Goal: Feedback & Contribution: Contribute content

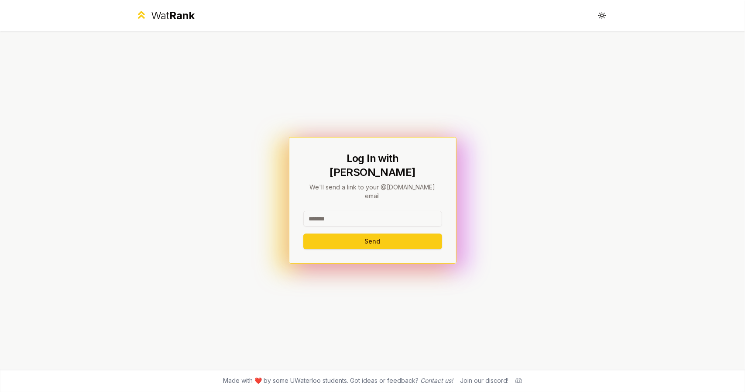
click at [335, 211] on input at bounding box center [372, 219] width 139 height 16
type input "********"
click at [326, 233] on button "Send" at bounding box center [372, 241] width 139 height 16
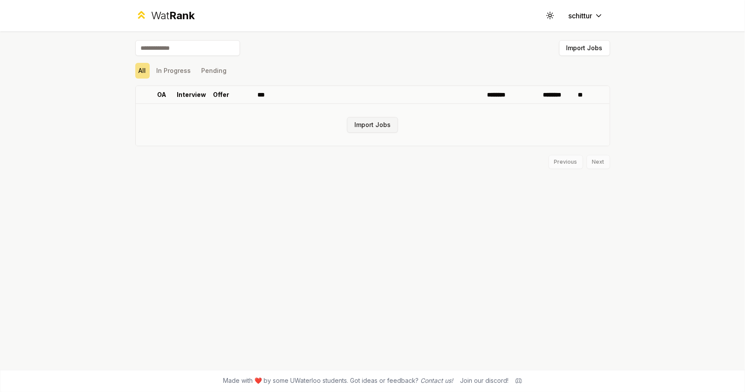
click at [366, 127] on button "Import Jobs" at bounding box center [372, 125] width 51 height 16
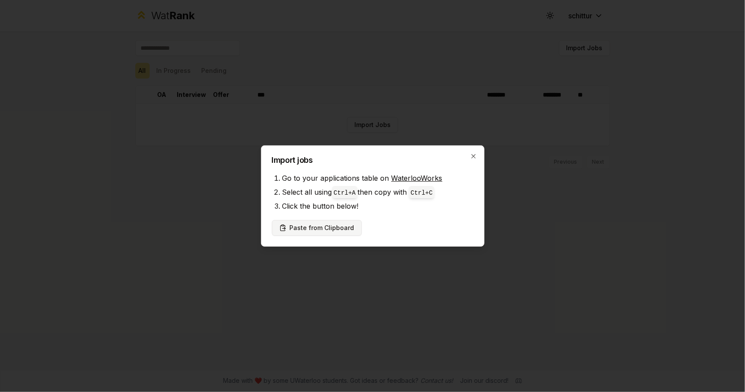
click at [337, 226] on button "Paste from Clipboard" at bounding box center [317, 228] width 90 height 16
click at [330, 227] on button "Paste from Clipboard" at bounding box center [317, 228] width 90 height 16
click at [306, 229] on button "Paste from Clipboard" at bounding box center [317, 228] width 90 height 16
click at [326, 223] on button "Paste from Clipboard" at bounding box center [317, 228] width 90 height 16
click at [305, 230] on button "Paste from Clipboard" at bounding box center [317, 228] width 90 height 16
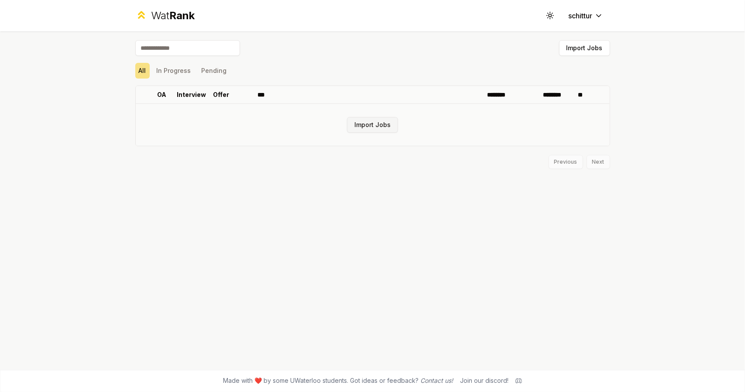
click at [356, 130] on button "Import Jobs" at bounding box center [372, 125] width 51 height 16
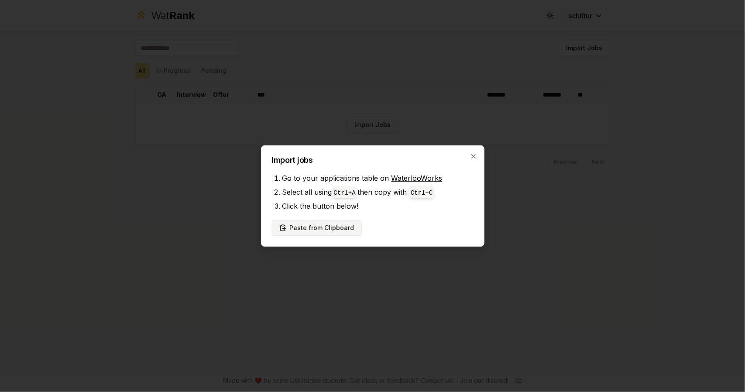
click at [320, 228] on button "Paste from Clipboard" at bounding box center [317, 228] width 90 height 16
click at [297, 231] on button "Paste from Clipboard" at bounding box center [317, 228] width 90 height 16
click at [475, 155] on icon "button" at bounding box center [473, 156] width 7 height 7
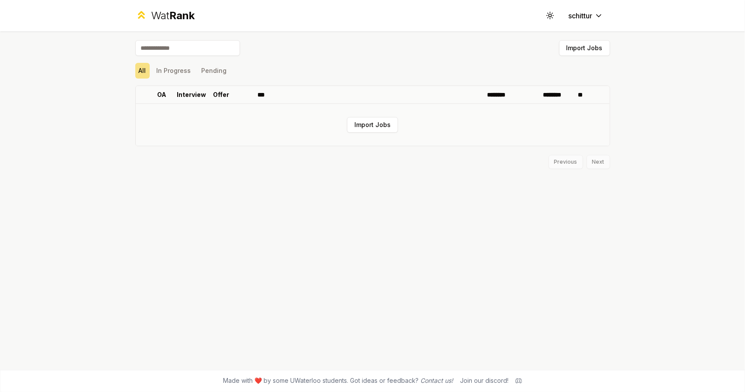
click at [296, 130] on td "Import Jobs" at bounding box center [373, 125] width 474 height 42
click at [578, 50] on button "Import Jobs" at bounding box center [584, 48] width 51 height 16
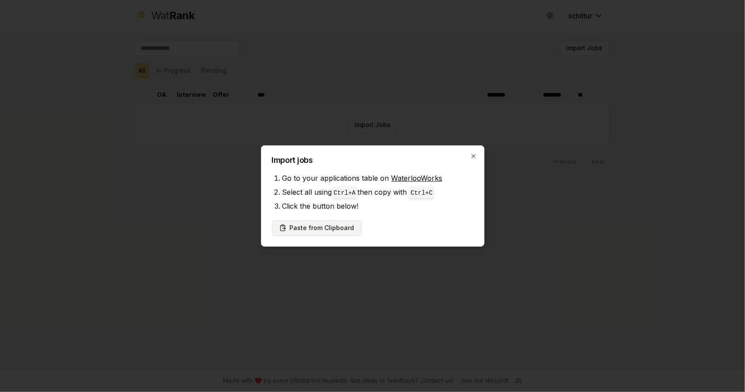
click at [299, 225] on button "Paste from Clipboard" at bounding box center [317, 228] width 90 height 16
click at [296, 233] on button "Paste from Clipboard" at bounding box center [317, 228] width 90 height 16
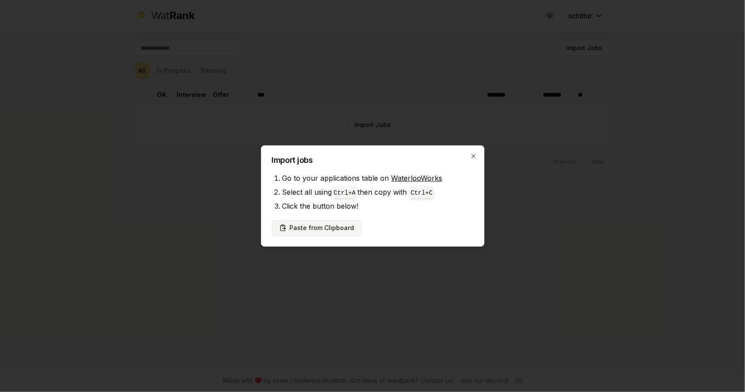
click at [296, 233] on button "Paste from Clipboard" at bounding box center [317, 228] width 90 height 16
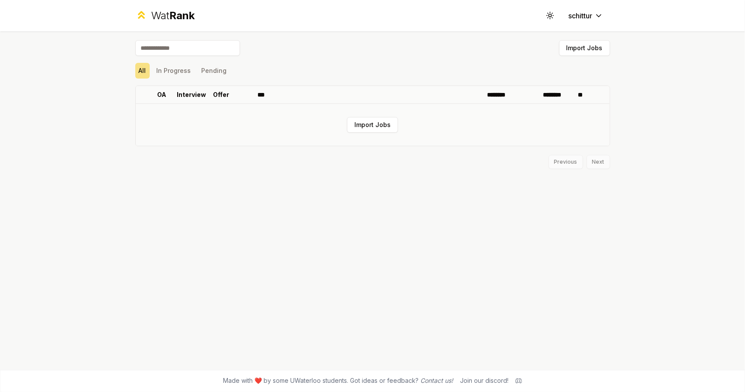
click at [383, 135] on td "Import Jobs" at bounding box center [373, 125] width 474 height 42
click at [372, 124] on button "Import Jobs" at bounding box center [372, 125] width 51 height 16
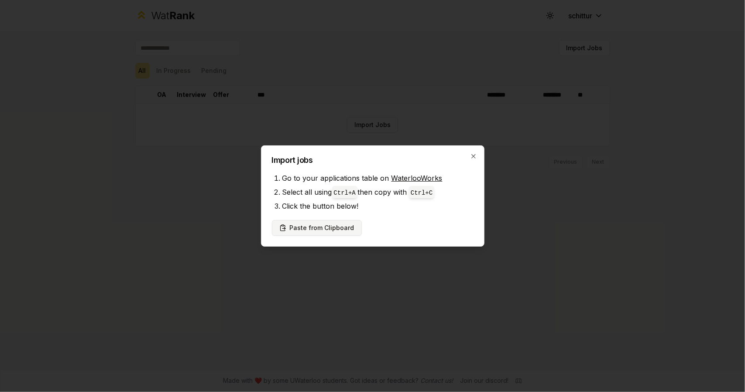
click at [330, 229] on button "Paste from Clipboard" at bounding box center [317, 228] width 90 height 16
click at [622, 47] on div at bounding box center [372, 196] width 745 height 392
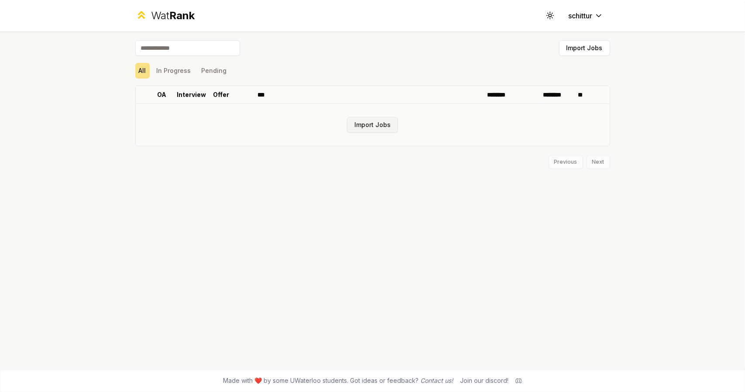
click at [356, 130] on button "Import Jobs" at bounding box center [372, 125] width 51 height 16
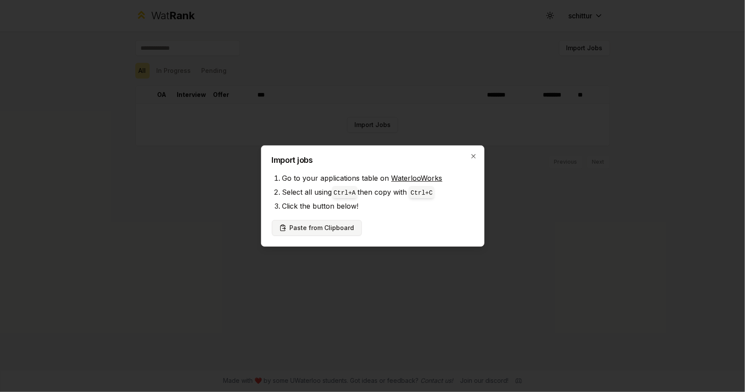
click at [312, 224] on button "Paste from Clipboard" at bounding box center [317, 228] width 90 height 16
click at [310, 226] on button "Paste from Clipboard" at bounding box center [317, 228] width 90 height 16
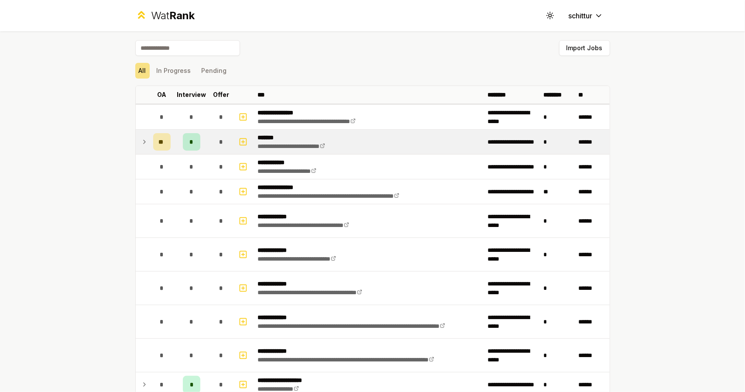
click at [141, 142] on icon at bounding box center [144, 142] width 7 height 10
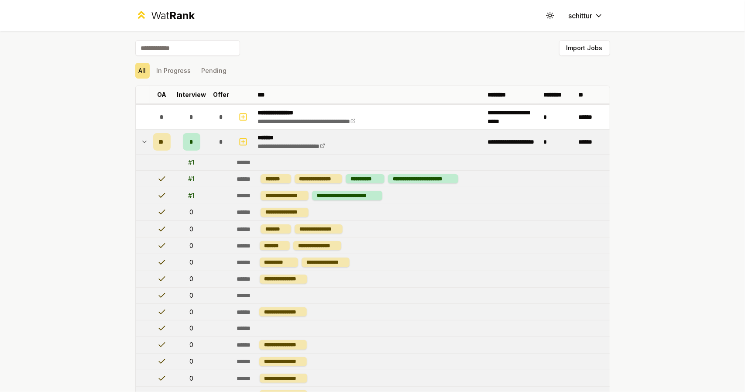
click at [137, 141] on td at bounding box center [143, 142] width 14 height 24
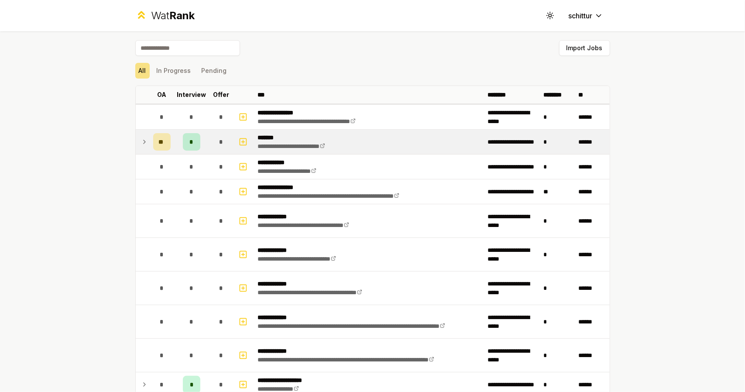
click at [150, 140] on td "**" at bounding box center [162, 142] width 24 height 24
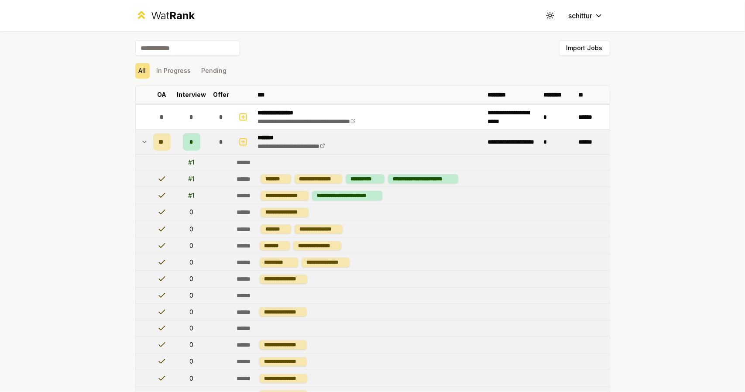
click at [150, 140] on td "**" at bounding box center [162, 142] width 24 height 24
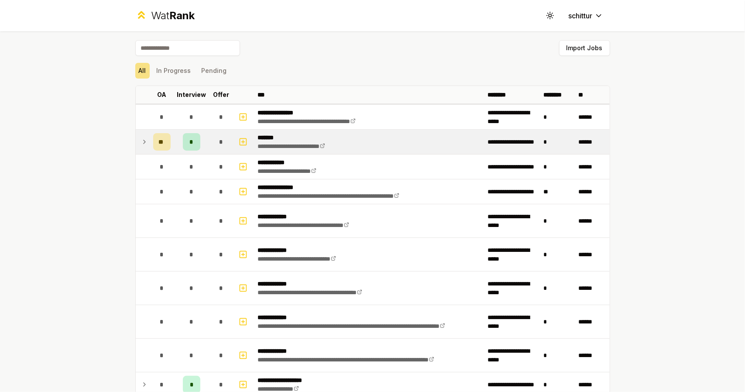
click at [189, 142] on span "*" at bounding box center [191, 141] width 4 height 9
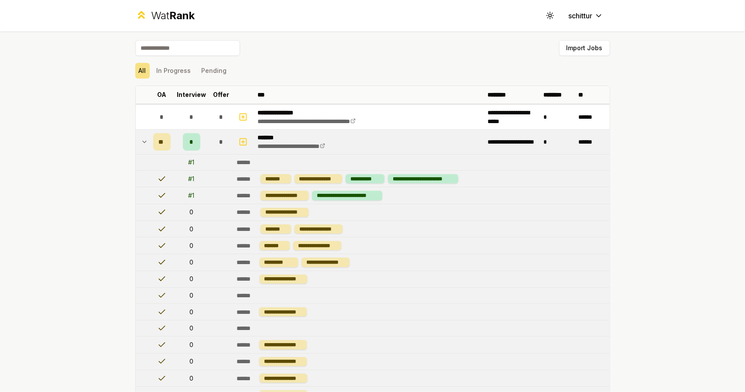
click at [189, 142] on span "*" at bounding box center [191, 141] width 4 height 9
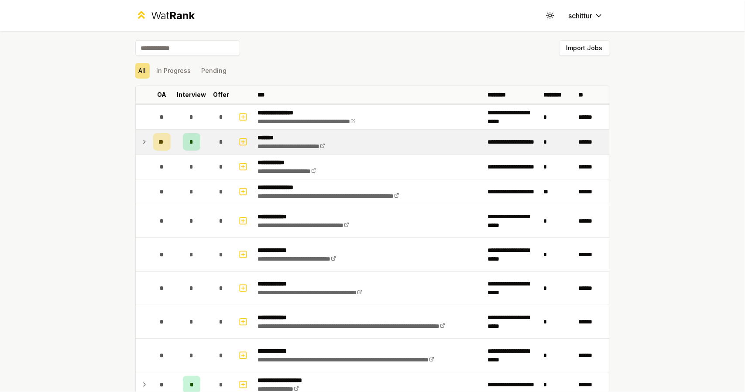
click at [189, 142] on span "*" at bounding box center [191, 141] width 4 height 9
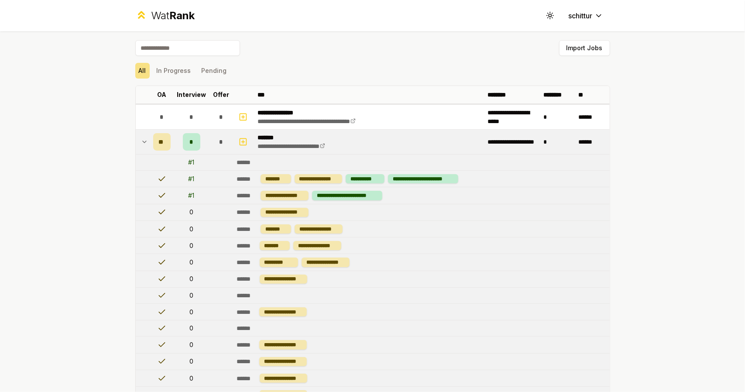
click at [189, 137] on span "*" at bounding box center [191, 141] width 4 height 9
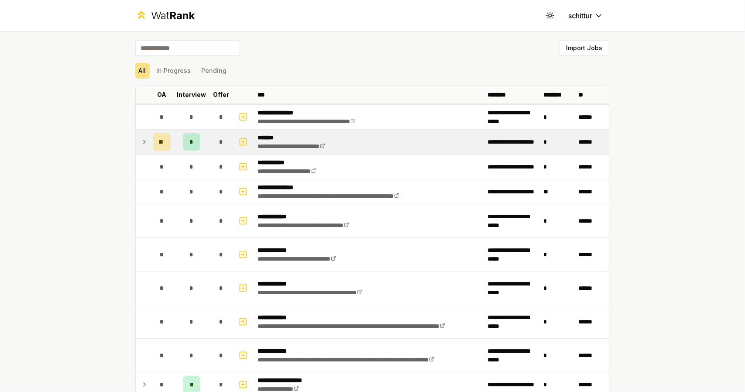
click at [189, 137] on span "*" at bounding box center [191, 141] width 4 height 9
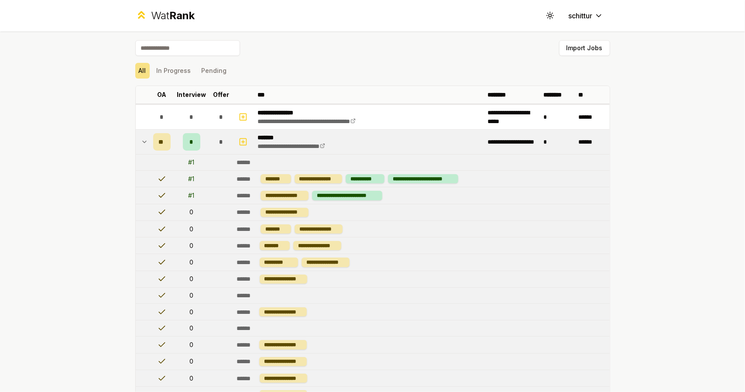
click at [189, 137] on span "*" at bounding box center [191, 141] width 4 height 9
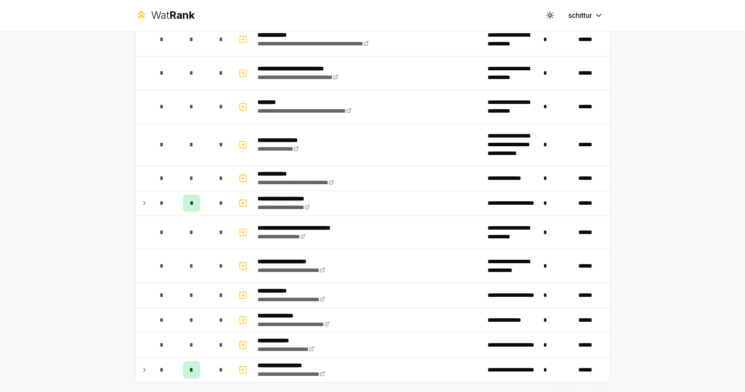
scroll to position [1149, 0]
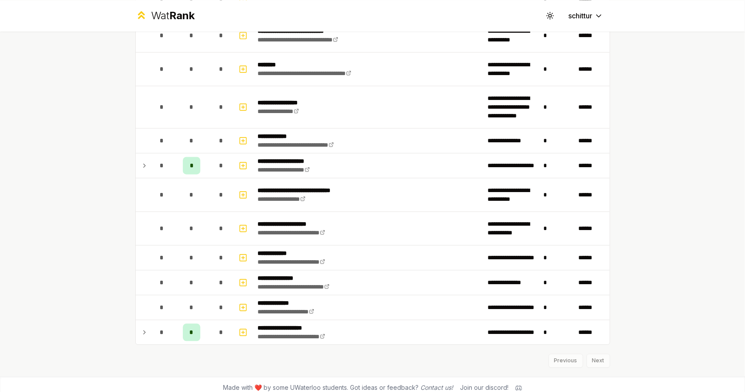
click at [595, 354] on div "Previous Next" at bounding box center [372, 356] width 475 height 23
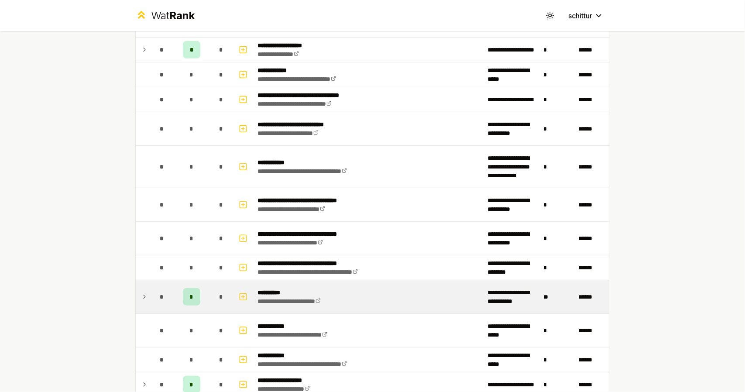
scroll to position [0, 0]
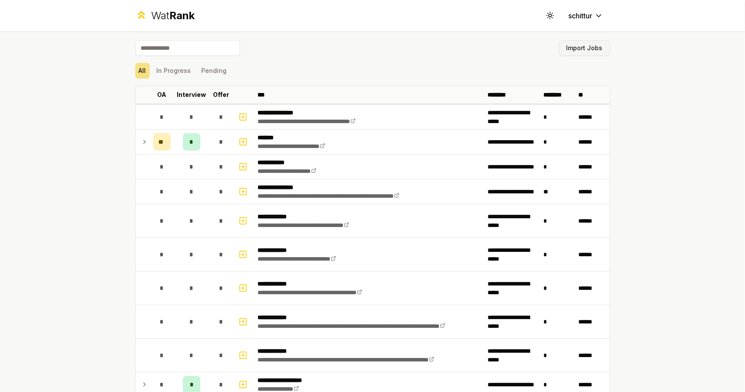
click at [575, 53] on button "Import Jobs" at bounding box center [584, 48] width 51 height 16
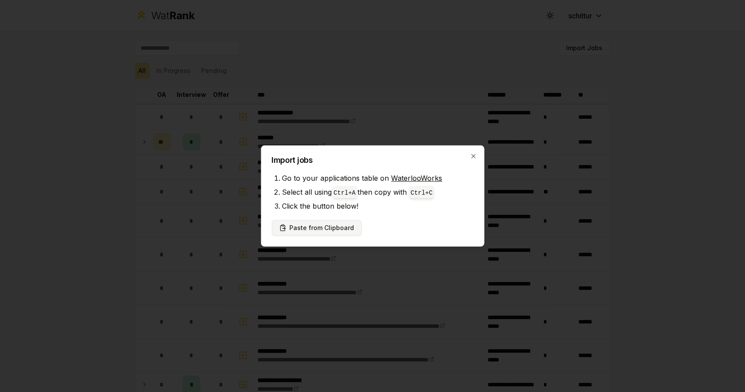
click at [314, 228] on button "Paste from Clipboard" at bounding box center [317, 228] width 90 height 16
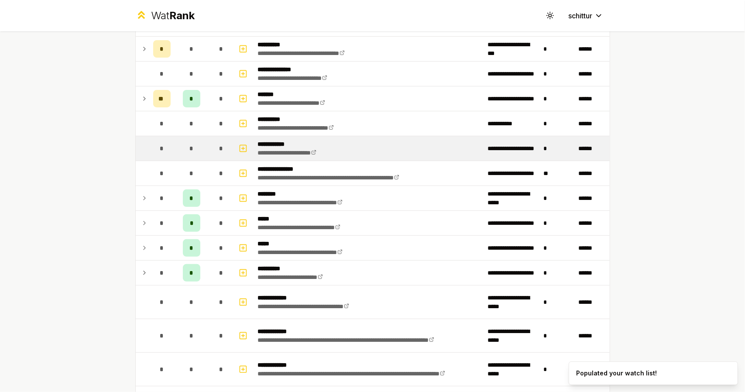
scroll to position [95, 0]
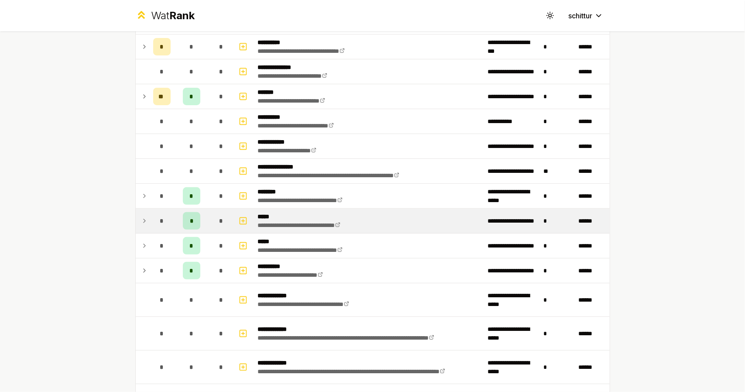
click at [185, 220] on div "*" at bounding box center [191, 220] width 17 height 17
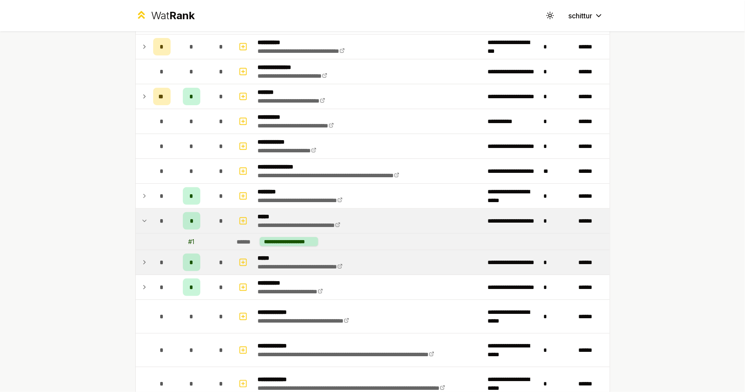
click at [189, 260] on span "*" at bounding box center [191, 262] width 4 height 9
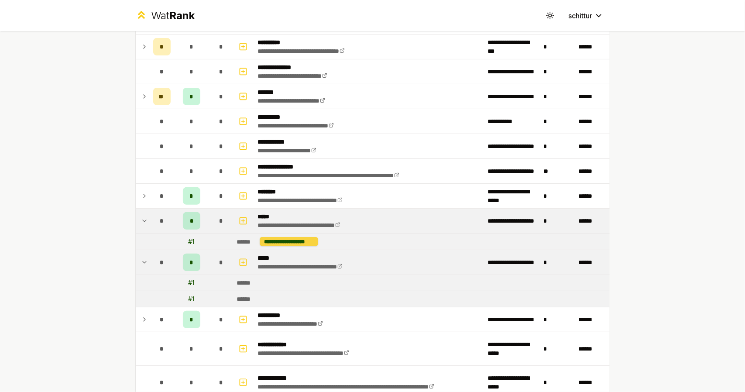
click at [284, 240] on div "**********" at bounding box center [289, 241] width 58 height 9
click at [150, 220] on td "*" at bounding box center [162, 221] width 24 height 24
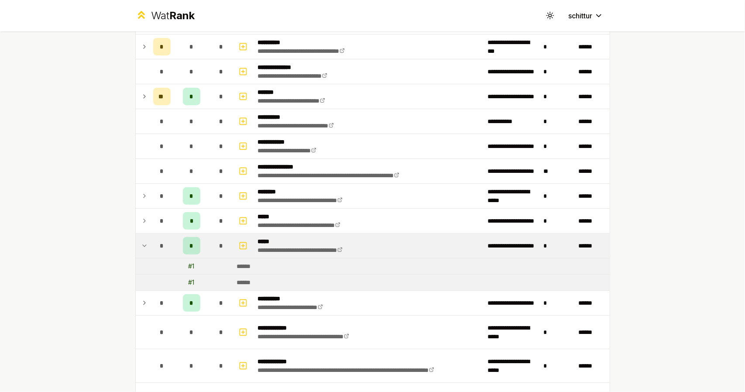
click at [144, 242] on td at bounding box center [143, 245] width 14 height 24
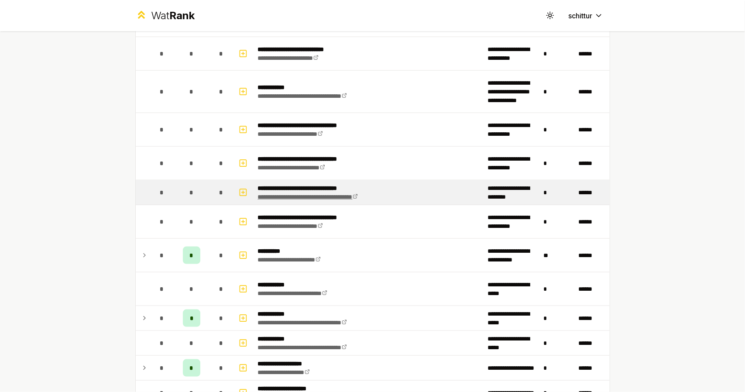
scroll to position [615, 0]
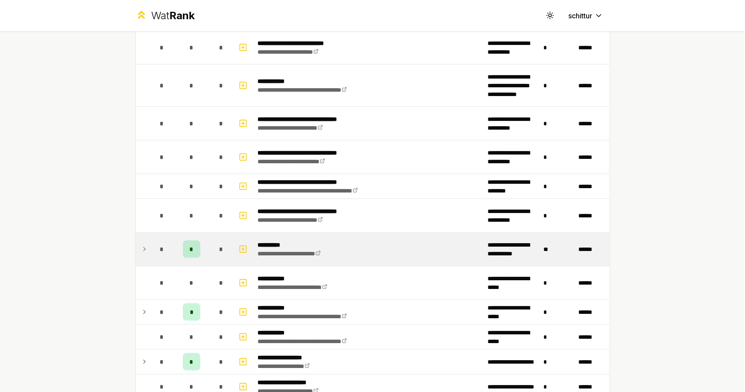
click at [189, 245] on span "*" at bounding box center [191, 249] width 4 height 9
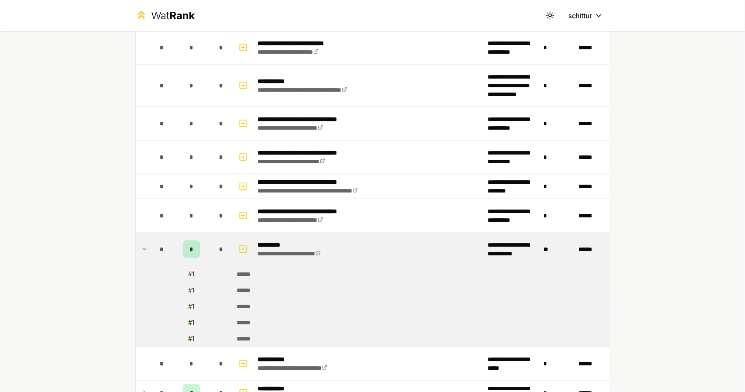
click at [189, 245] on span "*" at bounding box center [191, 249] width 4 height 9
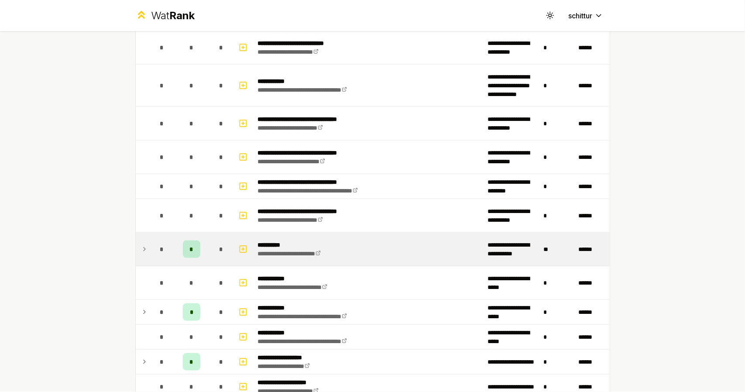
scroll to position [646, 0]
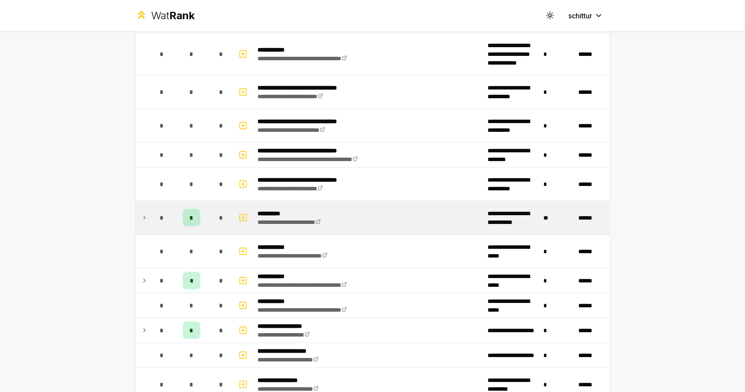
click at [183, 212] on div "*" at bounding box center [191, 217] width 17 height 17
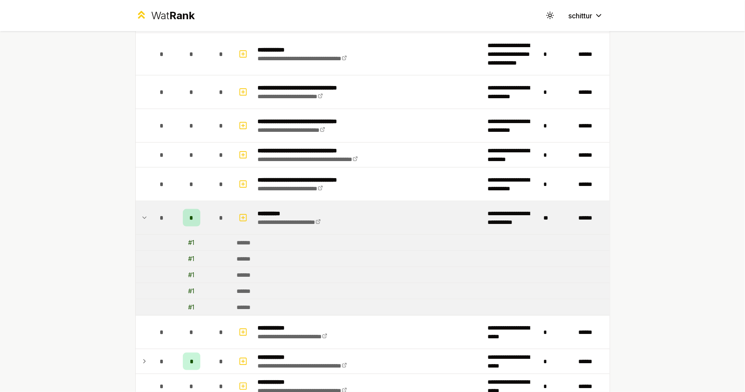
click at [189, 217] on span "*" at bounding box center [191, 217] width 4 height 9
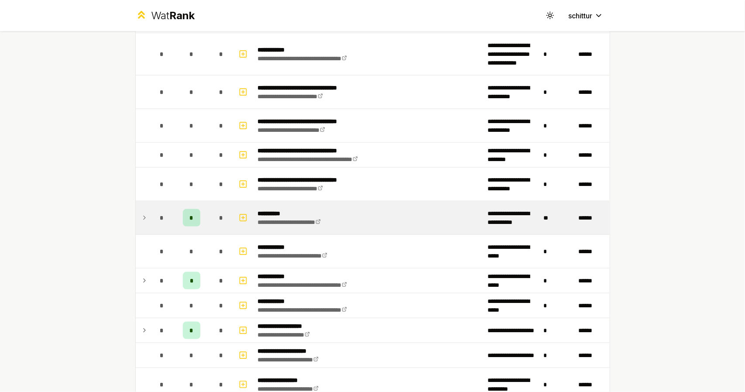
click at [189, 217] on span "*" at bounding box center [191, 217] width 4 height 9
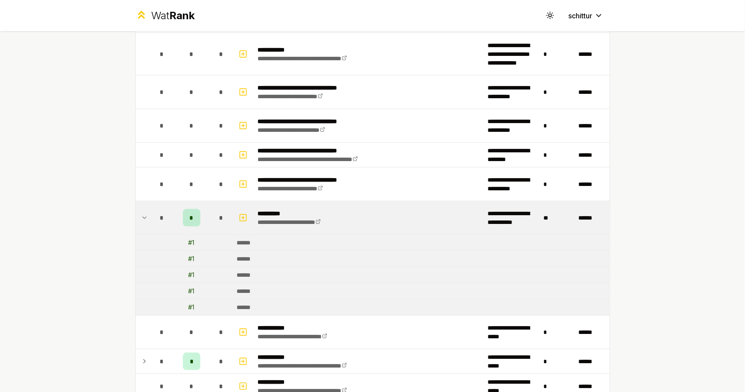
click at [189, 214] on span "*" at bounding box center [191, 217] width 4 height 9
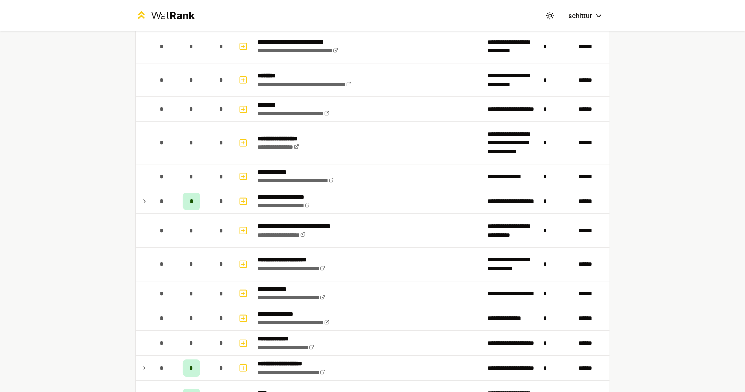
scroll to position [1655, 0]
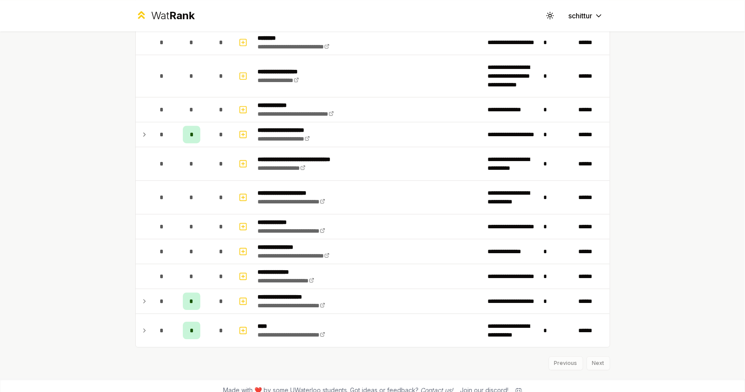
click at [586, 350] on div "Previous Next" at bounding box center [372, 358] width 475 height 23
click at [573, 352] on div "Previous Next" at bounding box center [372, 358] width 475 height 23
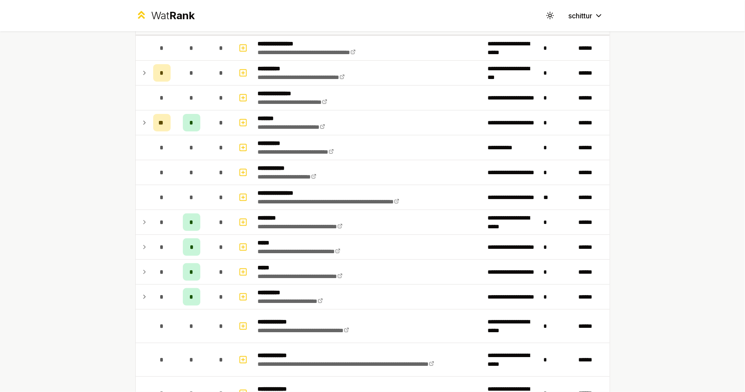
scroll to position [0, 0]
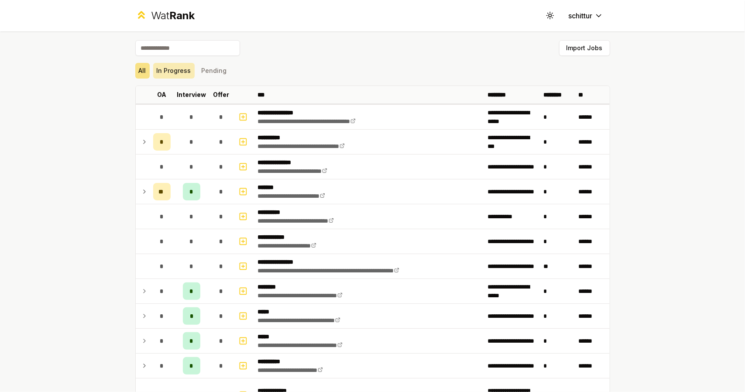
click at [171, 72] on button "In Progress" at bounding box center [173, 71] width 41 height 16
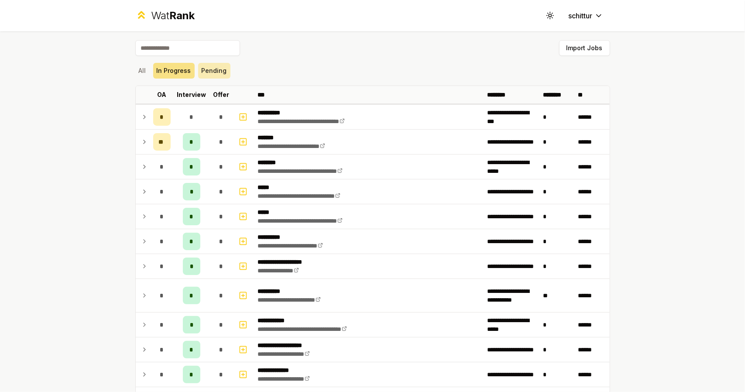
click at [208, 73] on button "Pending" at bounding box center [214, 71] width 32 height 16
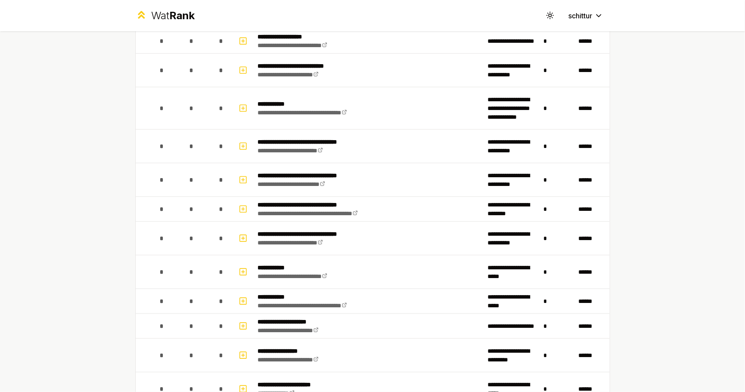
scroll to position [418, 0]
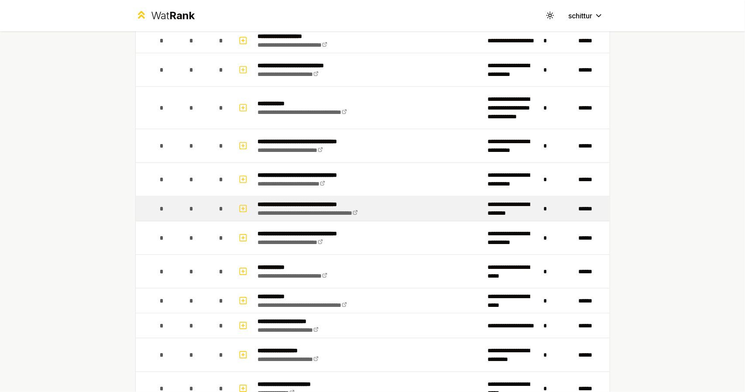
click at [279, 202] on p "**********" at bounding box center [326, 204] width 136 height 9
click at [243, 207] on icon "button" at bounding box center [243, 208] width 0 height 3
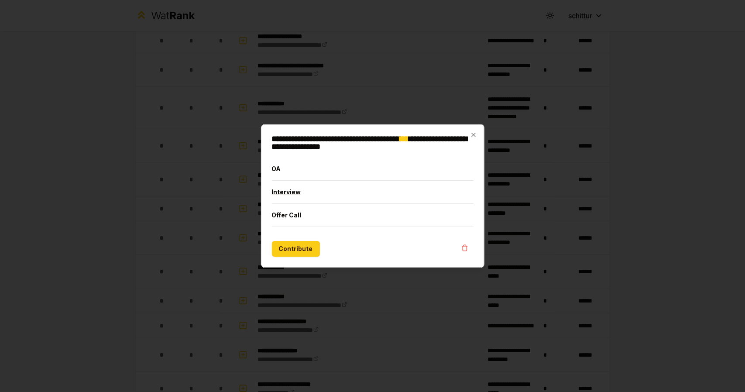
click at [284, 194] on button "Interview" at bounding box center [373, 192] width 202 height 23
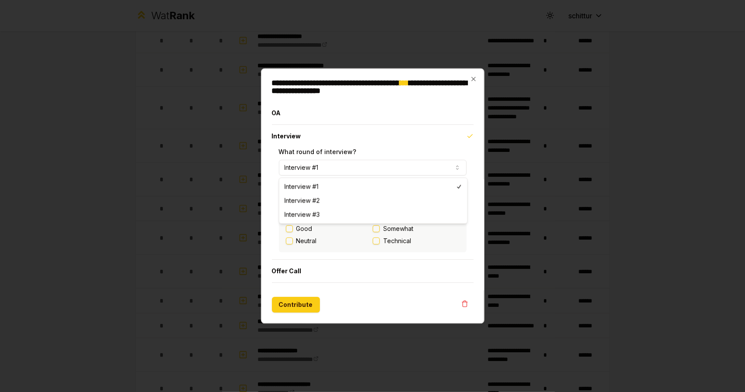
click at [328, 165] on button "Interview #1" at bounding box center [373, 168] width 188 height 16
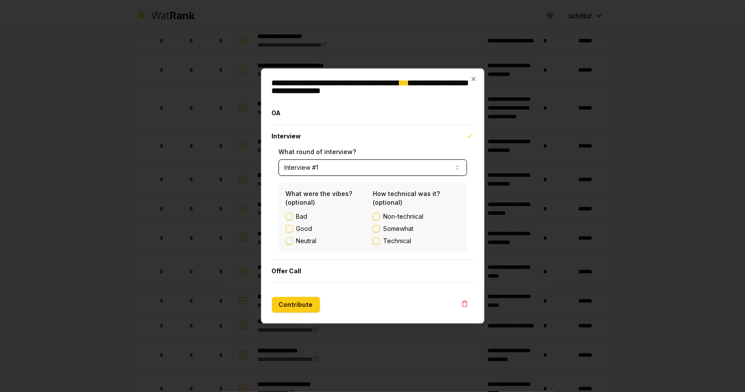
click at [328, 166] on button "Interview #1" at bounding box center [373, 168] width 188 height 16
click at [375, 241] on button "Technical" at bounding box center [376, 241] width 7 height 7
click at [378, 230] on button "Somewhat" at bounding box center [376, 229] width 7 height 7
click at [378, 243] on button "Technical" at bounding box center [376, 241] width 7 height 7
click at [377, 229] on button "Somewhat" at bounding box center [376, 229] width 7 height 7
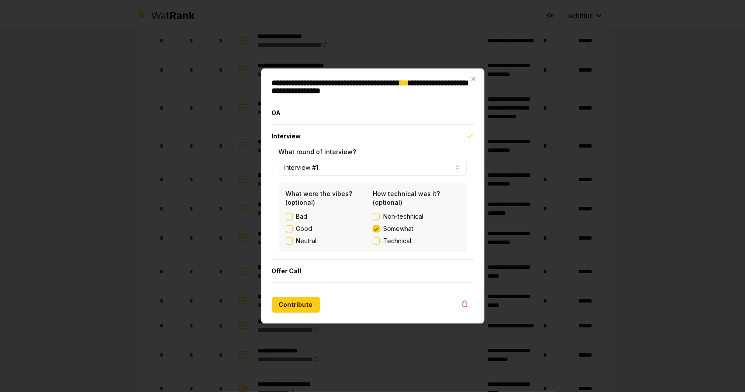
click at [377, 236] on div "Non-technical Somewhat Technical" at bounding box center [416, 228] width 87 height 33
click at [377, 243] on button "Technical" at bounding box center [376, 241] width 7 height 7
click at [377, 229] on button "Somewhat" at bounding box center [376, 229] width 7 height 7
click at [291, 228] on button "Good" at bounding box center [289, 229] width 7 height 7
click at [299, 307] on button "Contribute" at bounding box center [296, 305] width 48 height 16
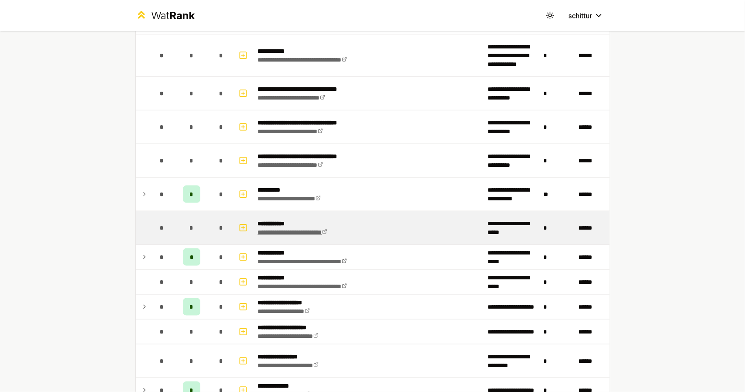
scroll to position [669, 0]
